Goal: Book appointment/travel/reservation

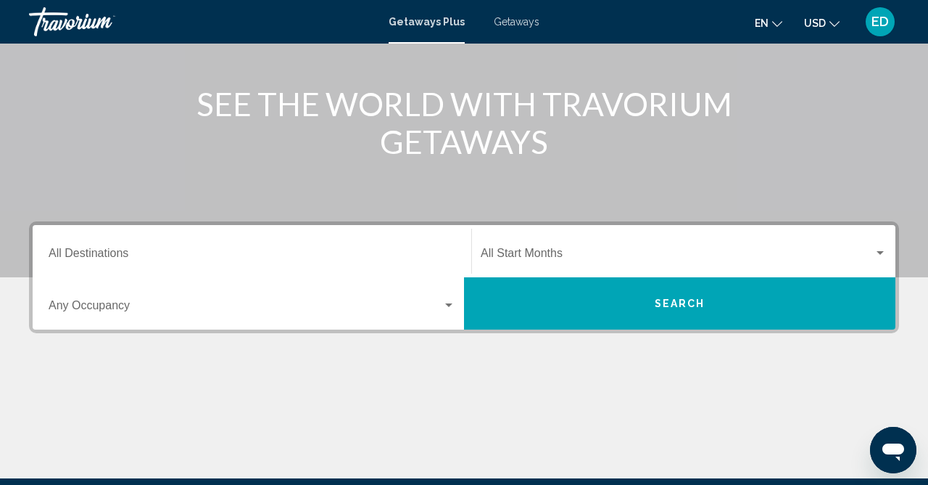
click at [97, 250] on input "Destination All Destinations" at bounding box center [252, 256] width 407 height 13
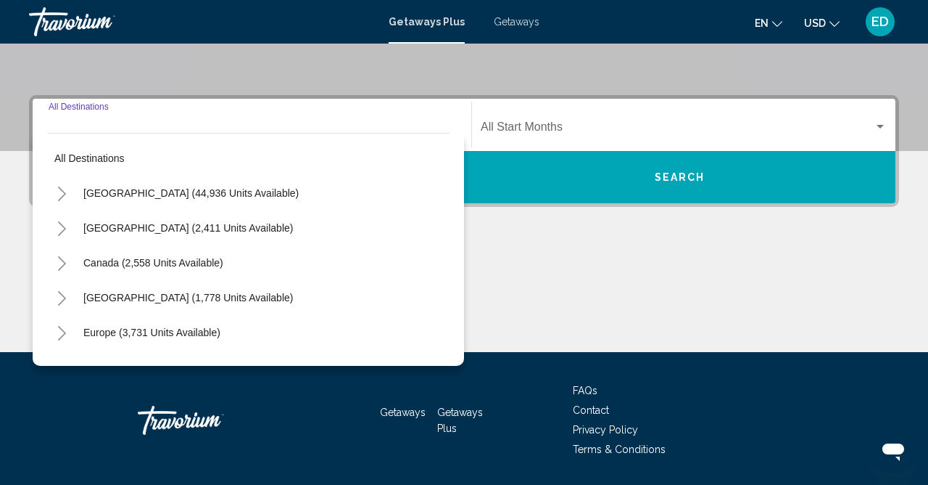
scroll to position [329, 0]
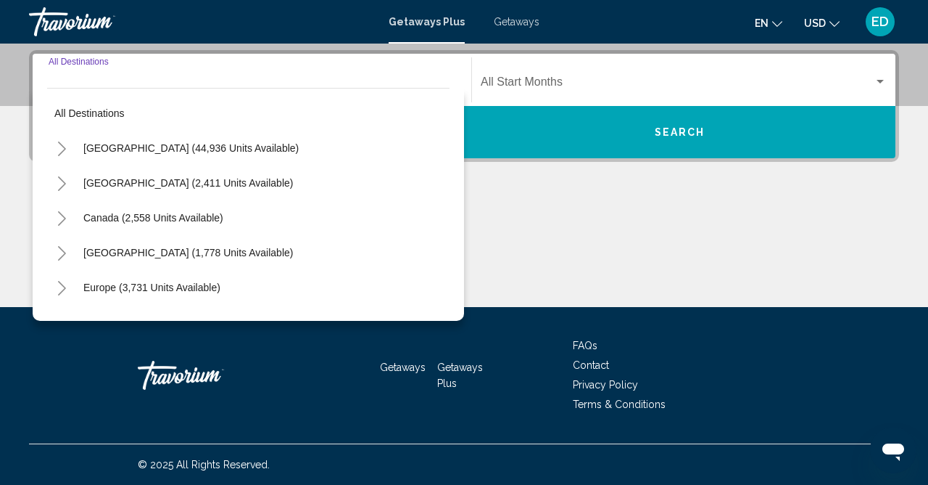
click at [67, 140] on button "Toggle United States (44,936 units available)" at bounding box center [61, 147] width 29 height 29
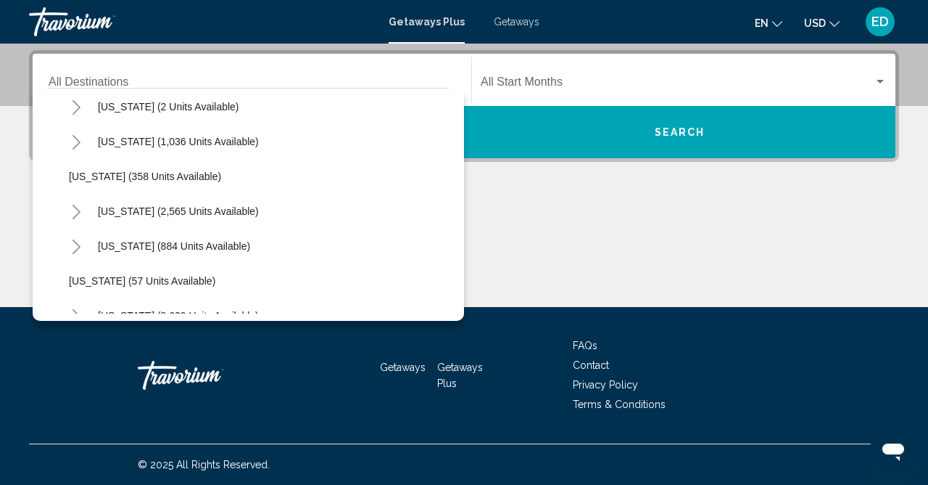
scroll to position [77, 0]
click at [89, 212] on button "Toggle California (2,565 units available)" at bounding box center [76, 210] width 29 height 29
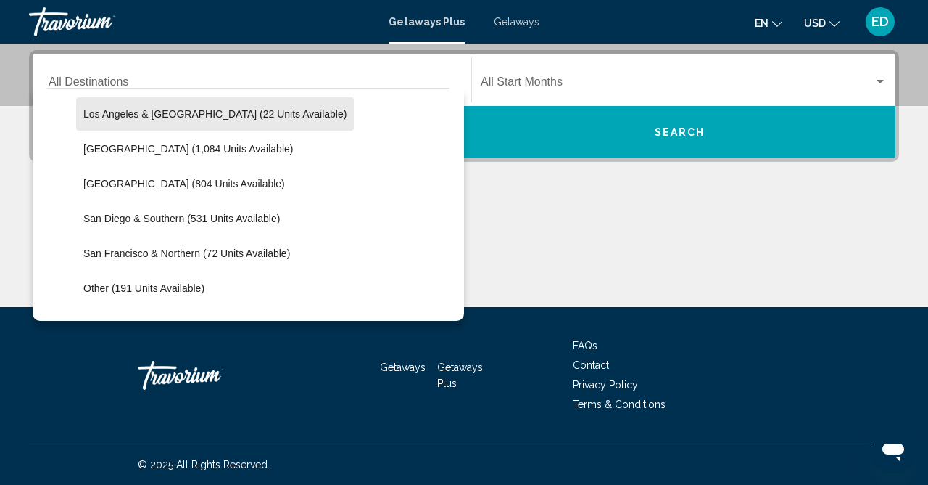
scroll to position [209, 0]
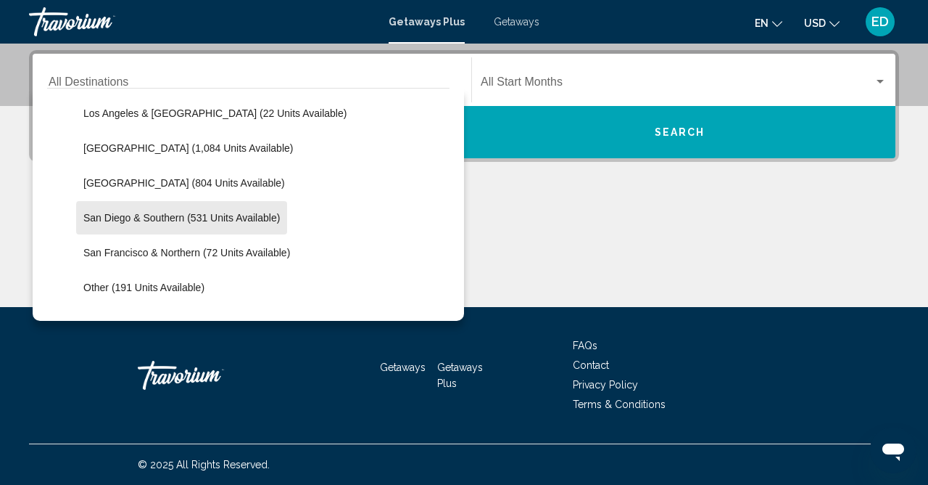
click at [244, 218] on span "San Diego & Southern (531 units available)" at bounding box center [181, 218] width 197 height 12
type input "**********"
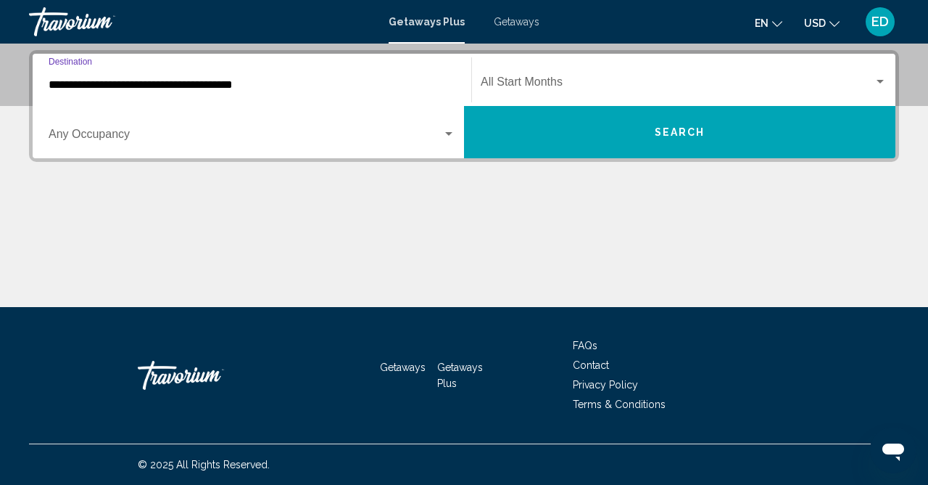
click at [571, 79] on span "Search widget" at bounding box center [677, 84] width 393 height 13
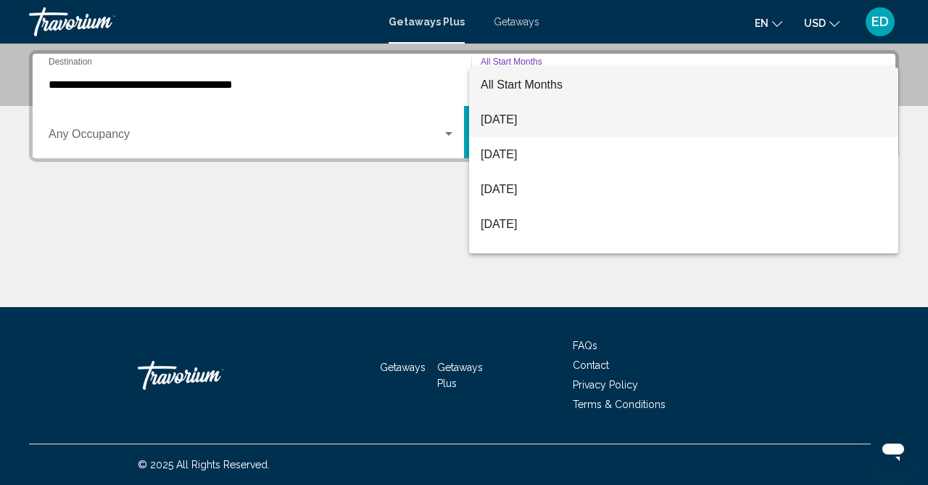
click at [542, 120] on span "[DATE]" at bounding box center [684, 119] width 406 height 35
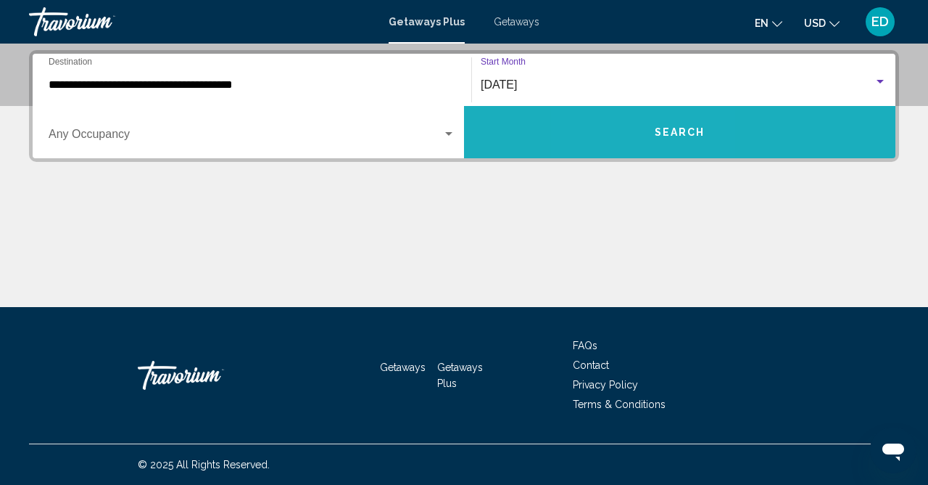
click at [633, 146] on button "Search" at bounding box center [680, 132] width 432 height 52
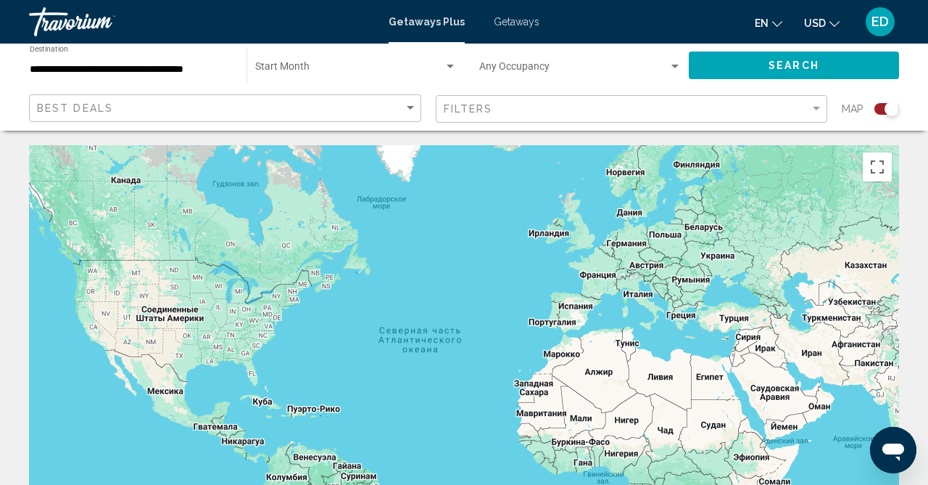
click at [522, 20] on span "Getaways" at bounding box center [517, 22] width 46 height 12
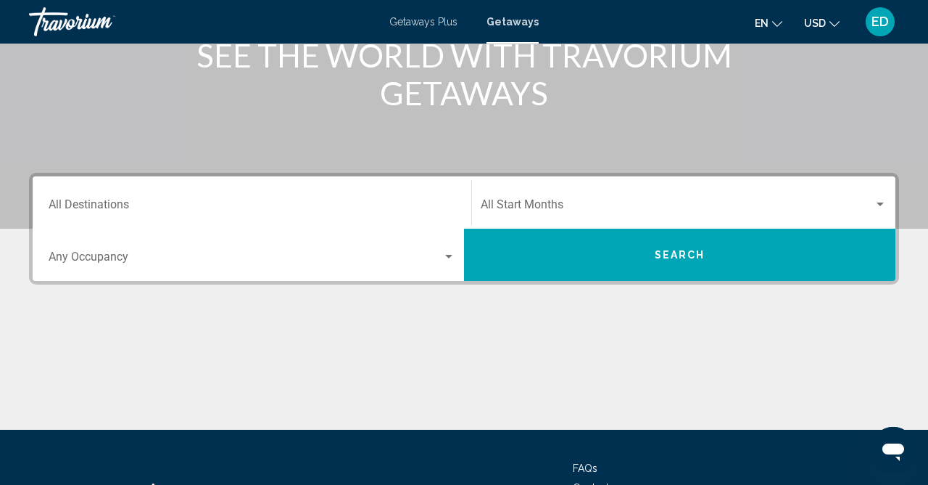
click at [121, 207] on input "Destination All Destinations" at bounding box center [252, 207] width 407 height 13
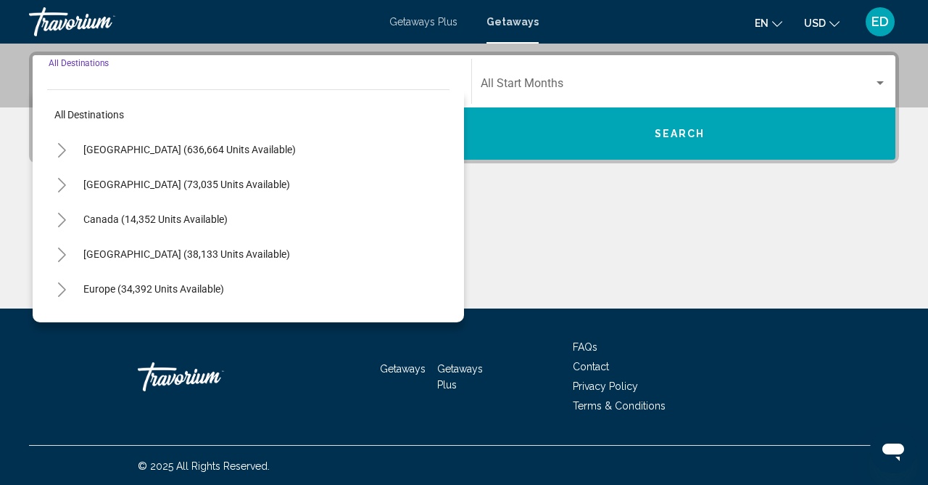
scroll to position [329, 0]
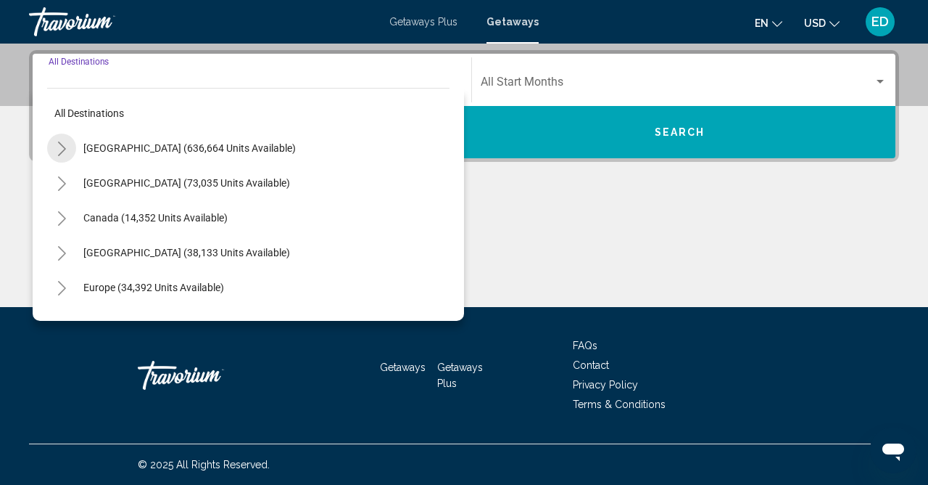
click at [71, 147] on button "Toggle United States (636,664 units available)" at bounding box center [61, 147] width 29 height 29
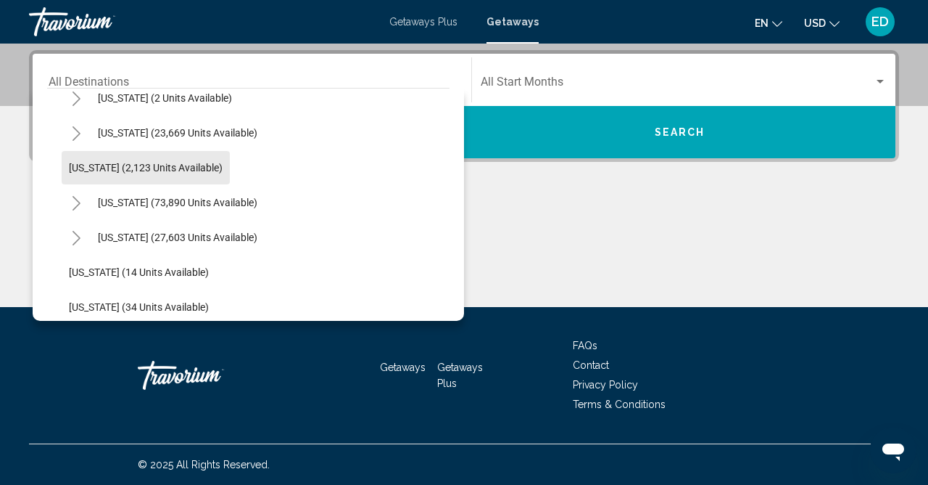
scroll to position [91, 0]
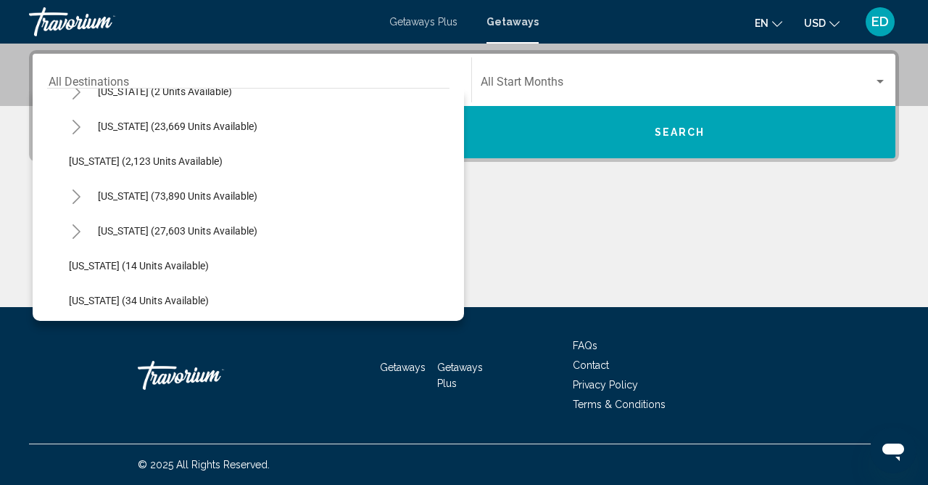
click at [74, 192] on icon "Toggle California (73,890 units available)" at bounding box center [76, 196] width 11 height 15
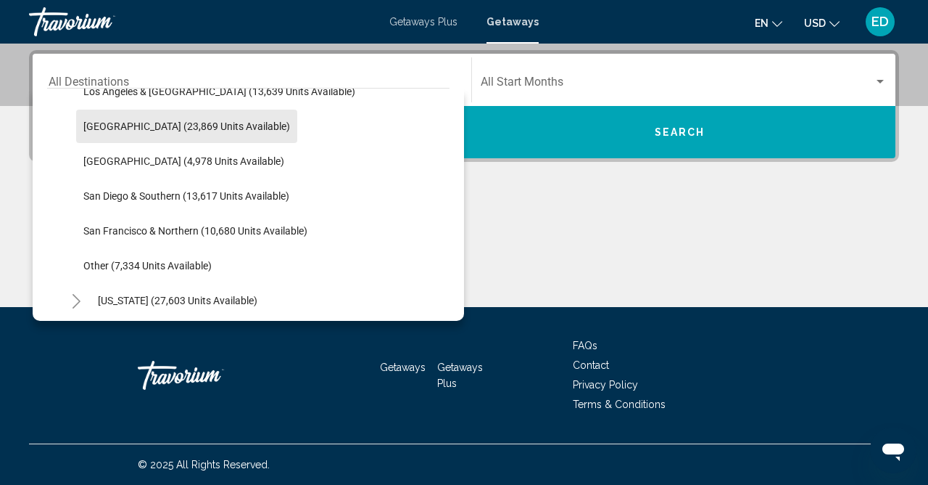
scroll to position [236, 0]
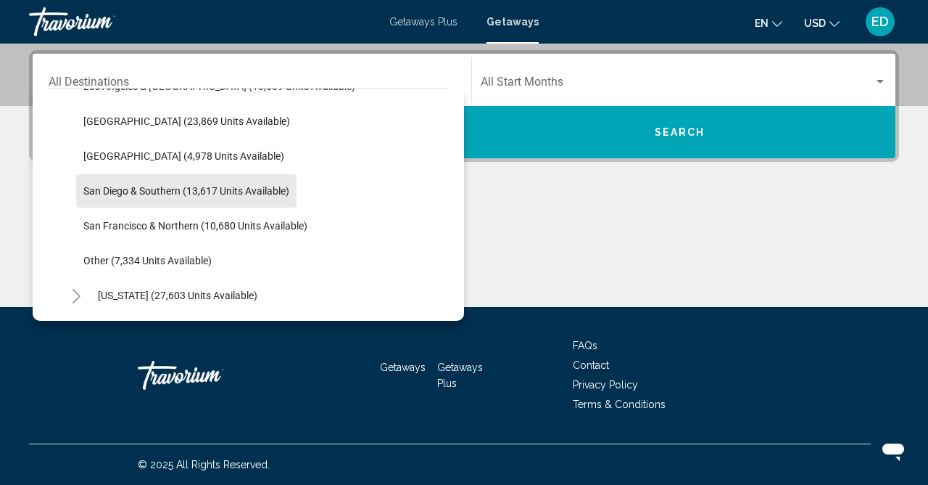
click at [215, 189] on span "San Diego & Southern (13,617 units available)" at bounding box center [186, 191] width 206 height 12
type input "**********"
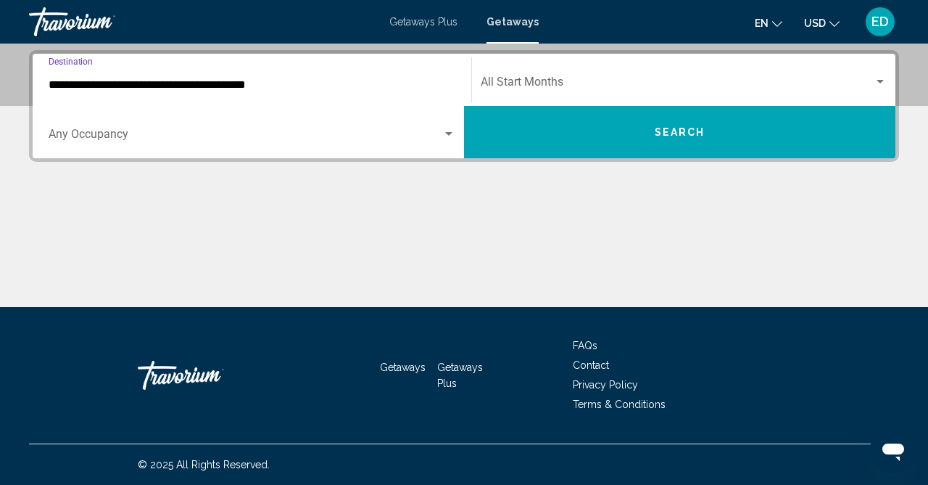
click at [582, 83] on span "Search widget" at bounding box center [677, 84] width 393 height 13
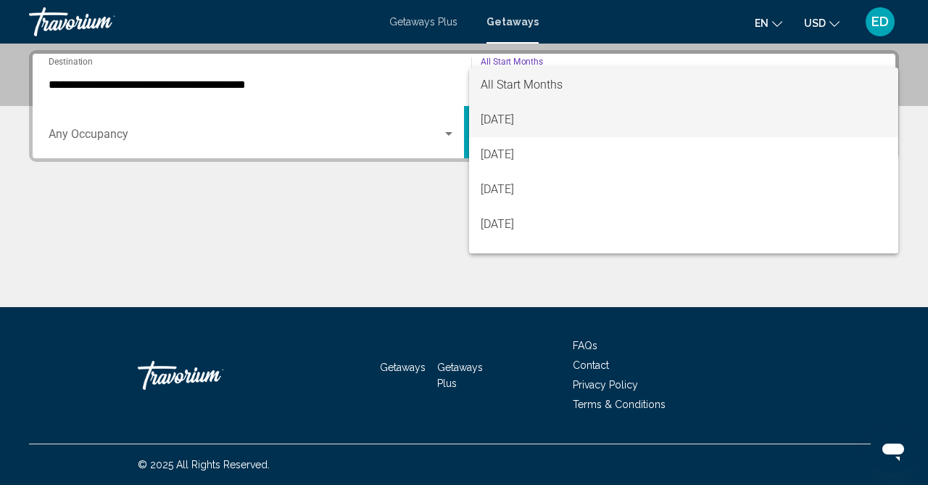
click at [540, 118] on span "[DATE]" at bounding box center [684, 119] width 406 height 35
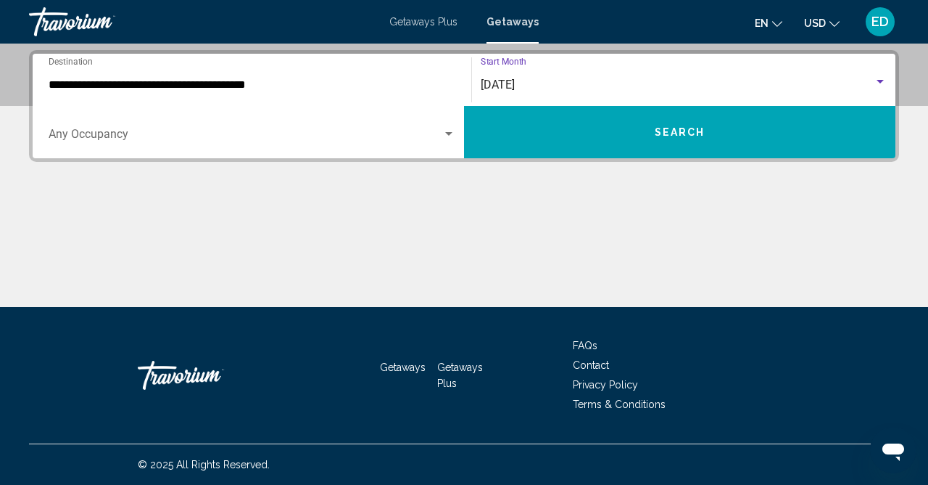
click at [677, 136] on span "Search" at bounding box center [680, 133] width 51 height 12
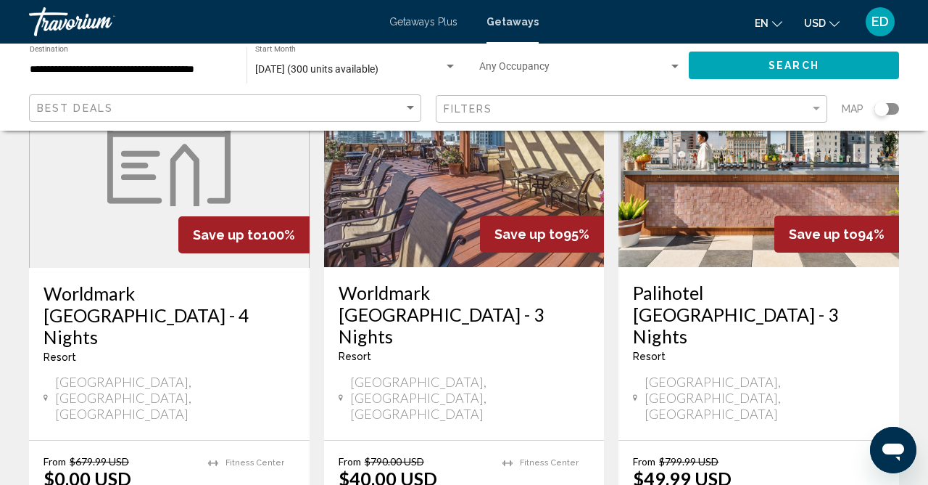
scroll to position [163, 0]
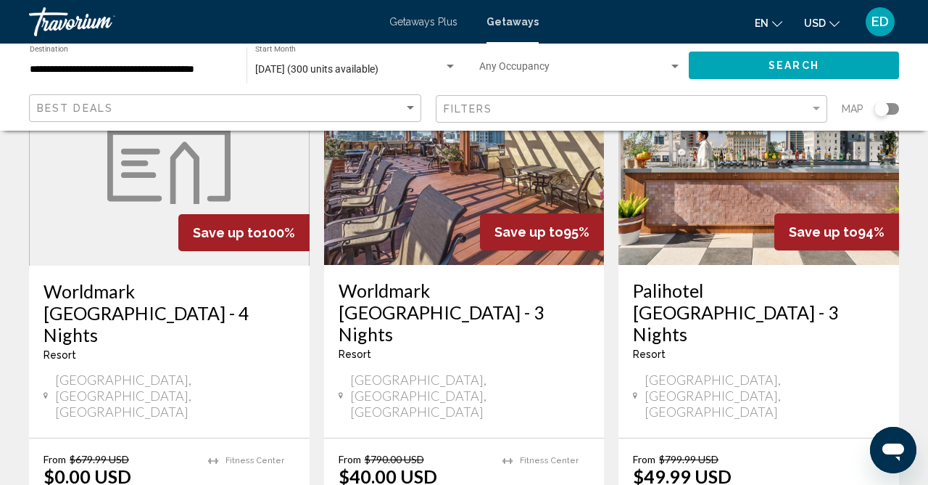
click at [134, 244] on figure "Main content" at bounding box center [169, 149] width 279 height 232
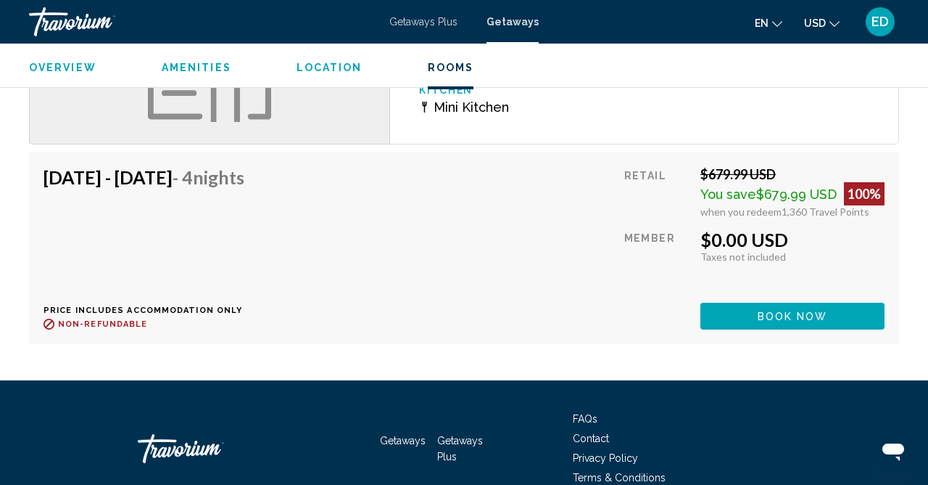
scroll to position [2191, 0]
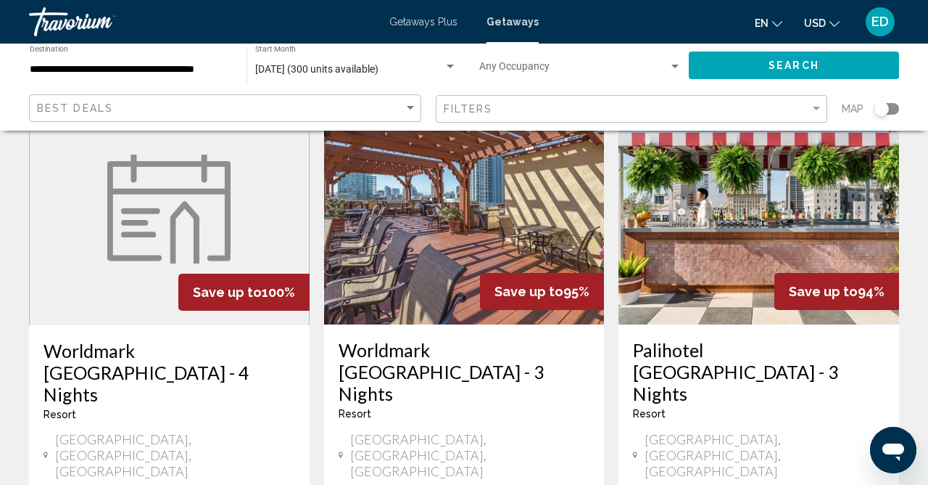
scroll to position [109, 0]
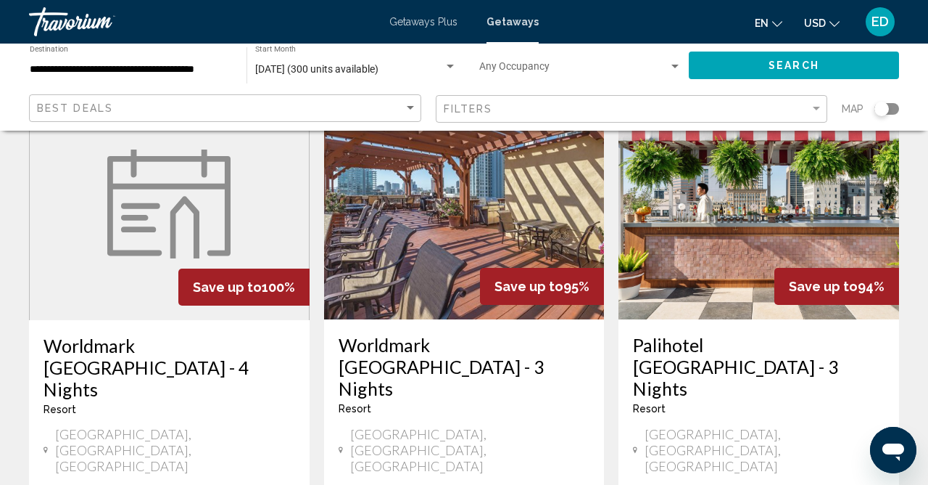
click at [411, 291] on img "Main content" at bounding box center [464, 203] width 281 height 232
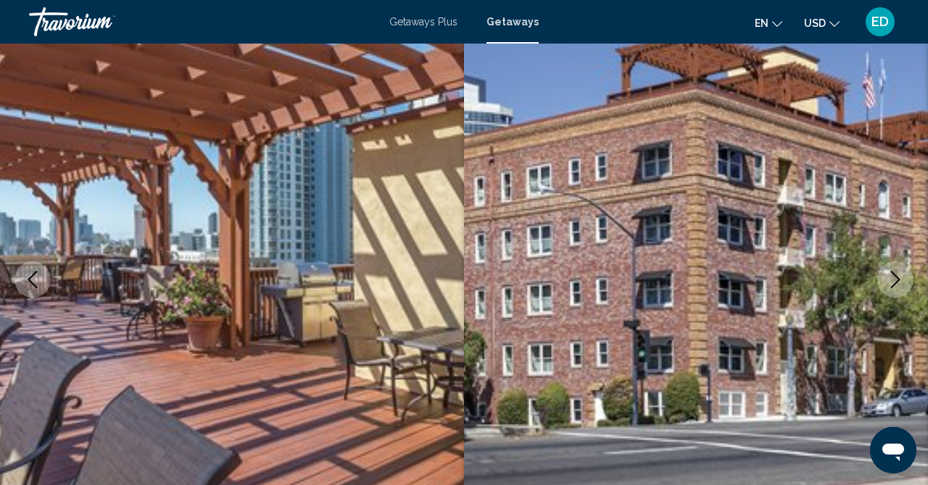
scroll to position [146, 0]
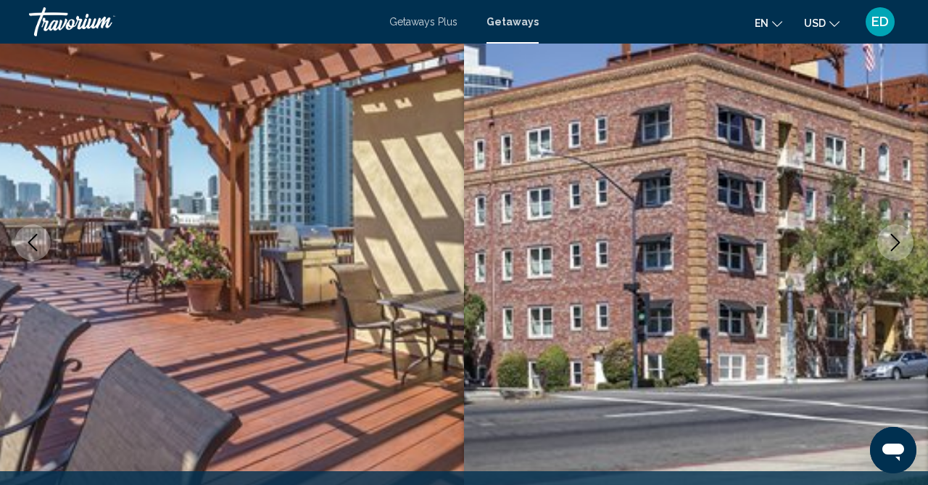
click at [899, 246] on icon "Next image" at bounding box center [895, 242] width 17 height 17
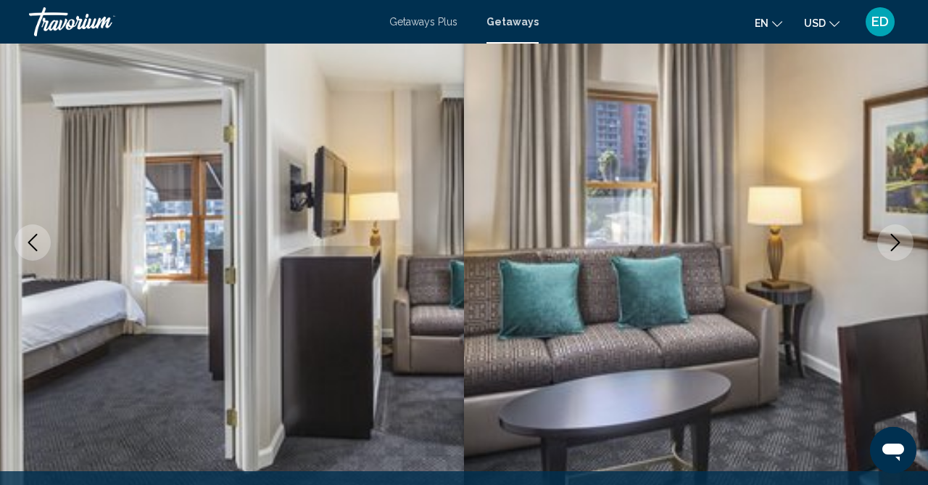
click at [905, 245] on button "Next image" at bounding box center [896, 242] width 36 height 36
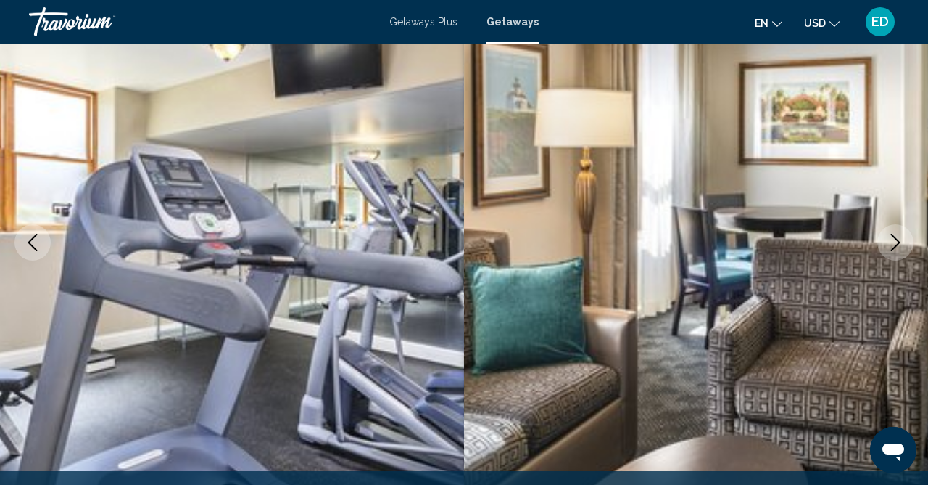
click at [903, 259] on img "Main content" at bounding box center [696, 242] width 464 height 689
click at [894, 242] on icon "Next image" at bounding box center [895, 242] width 17 height 17
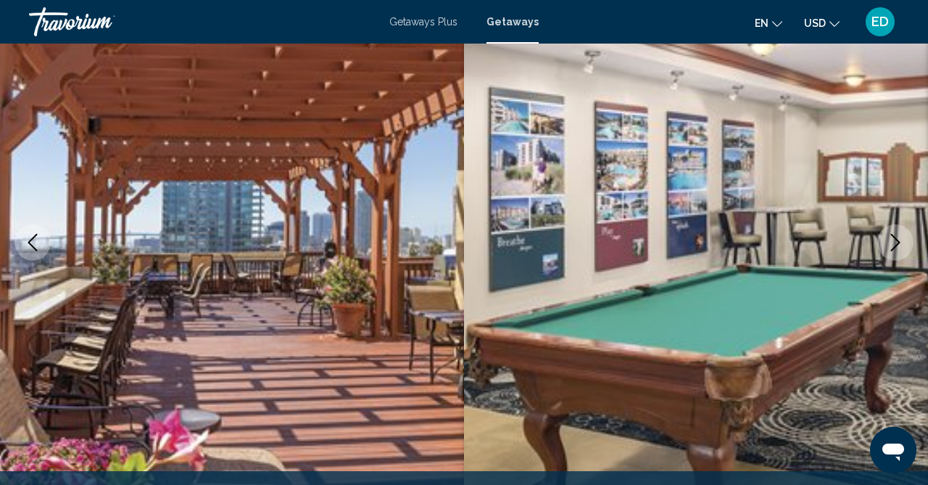
click at [902, 242] on icon "Next image" at bounding box center [895, 242] width 17 height 17
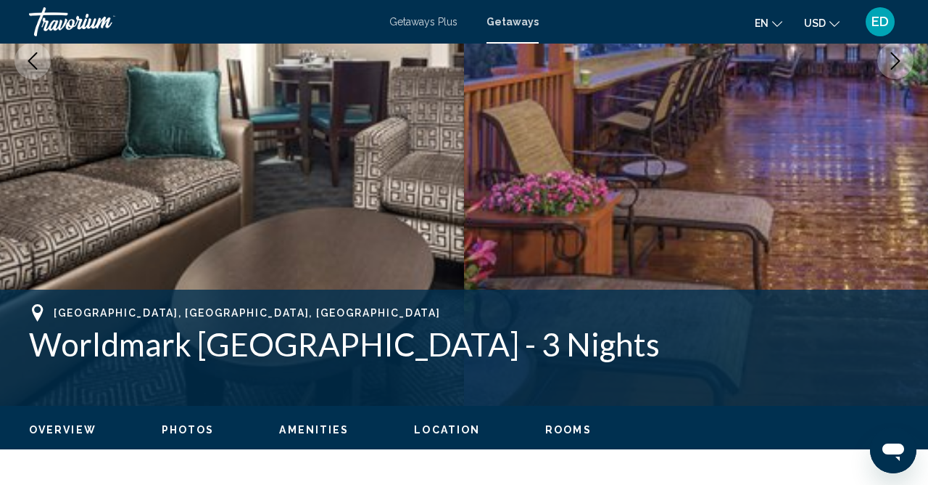
scroll to position [326, 0]
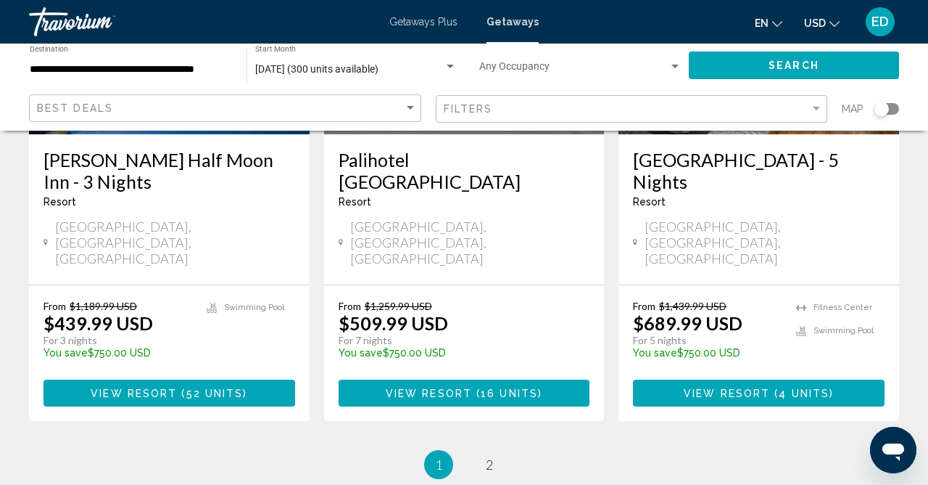
scroll to position [2011, 0]
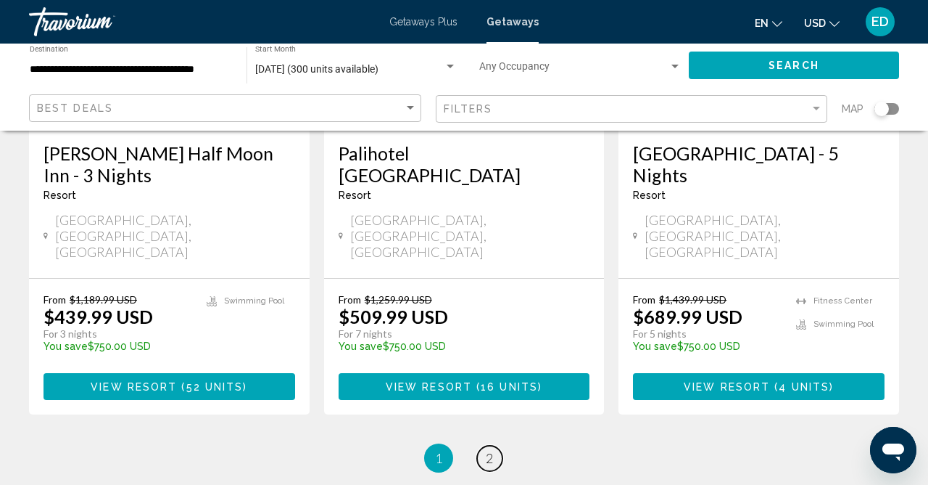
click at [481, 445] on link "page 2" at bounding box center [489, 457] width 25 height 25
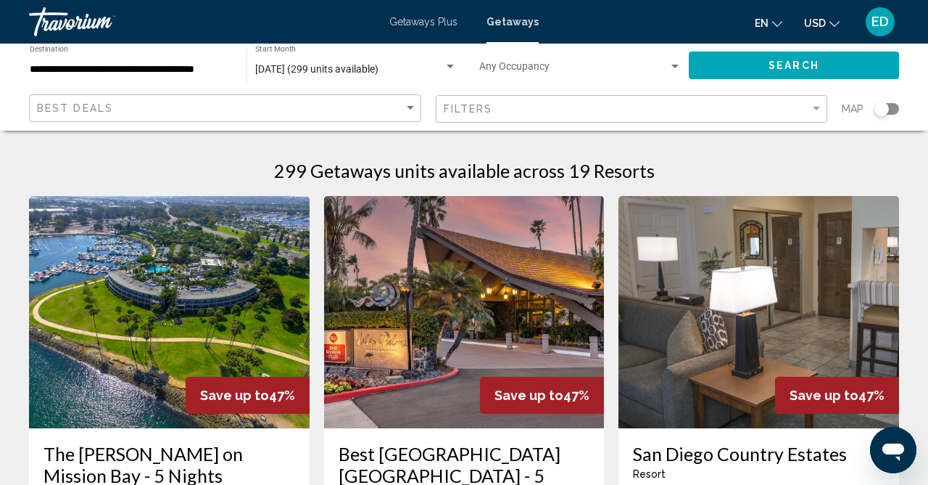
click at [208, 70] on input "**********" at bounding box center [131, 70] width 202 height 12
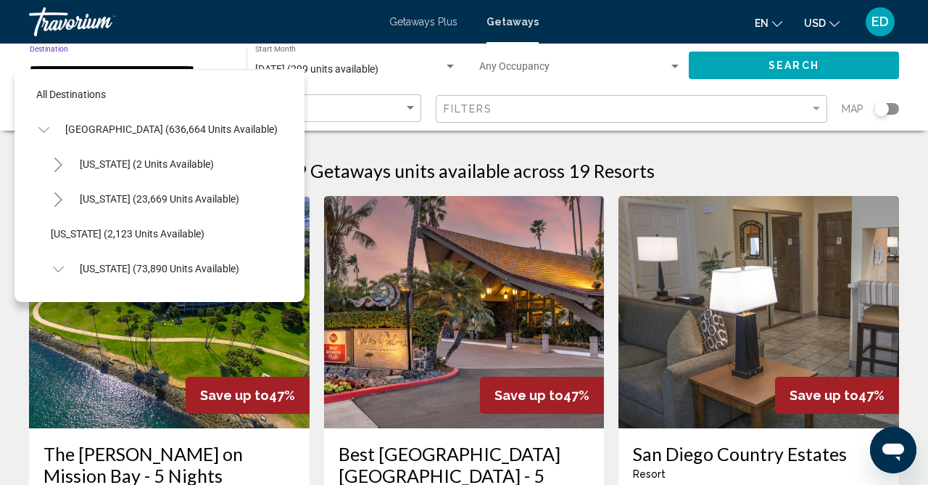
scroll to position [226, 0]
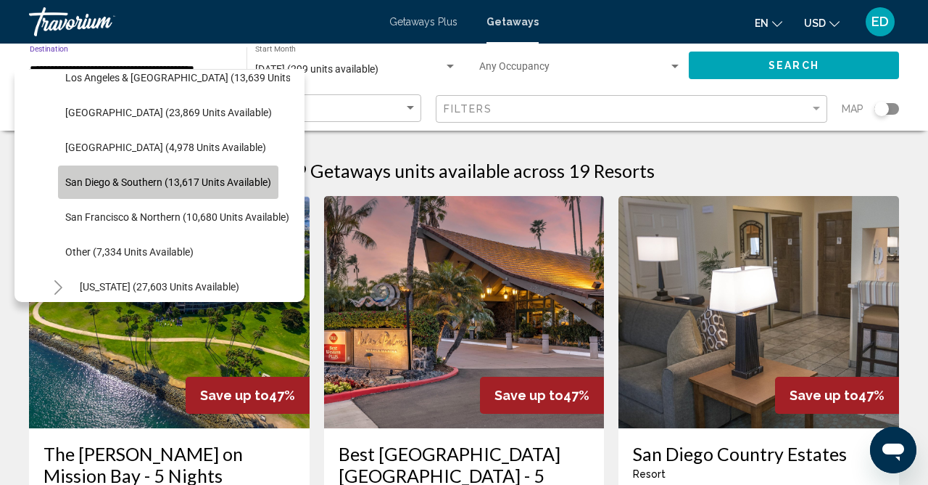
click at [255, 182] on span "San Diego & Southern (13,617 units available)" at bounding box center [168, 182] width 206 height 12
